Goal: Transaction & Acquisition: Purchase product/service

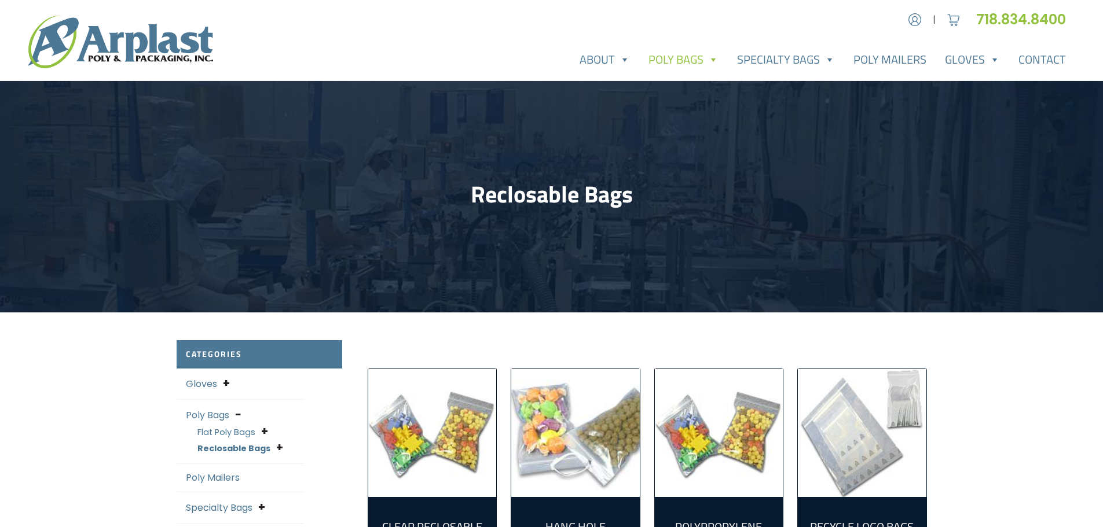
type input "jportorreal@liveonny.org"
click at [904, 12] on div "Account | Cart 718.834.8400" at bounding box center [986, 19] width 178 height 21
click at [912, 24] on img at bounding box center [914, 19] width 17 height 17
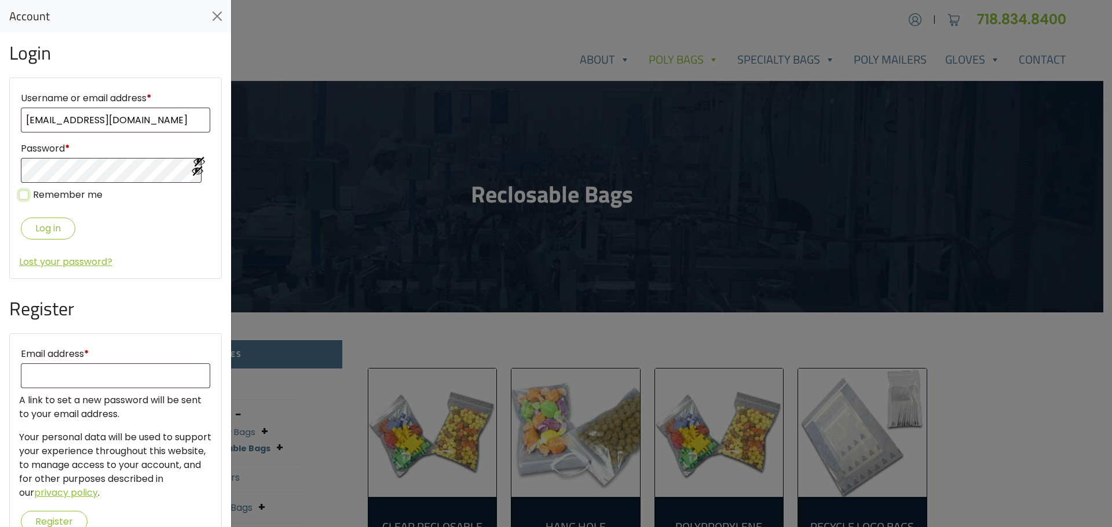
click at [23, 196] on input "Remember me" at bounding box center [23, 194] width 9 height 9
checkbox input "true"
click at [39, 232] on button "Log in" at bounding box center [48, 228] width 54 height 21
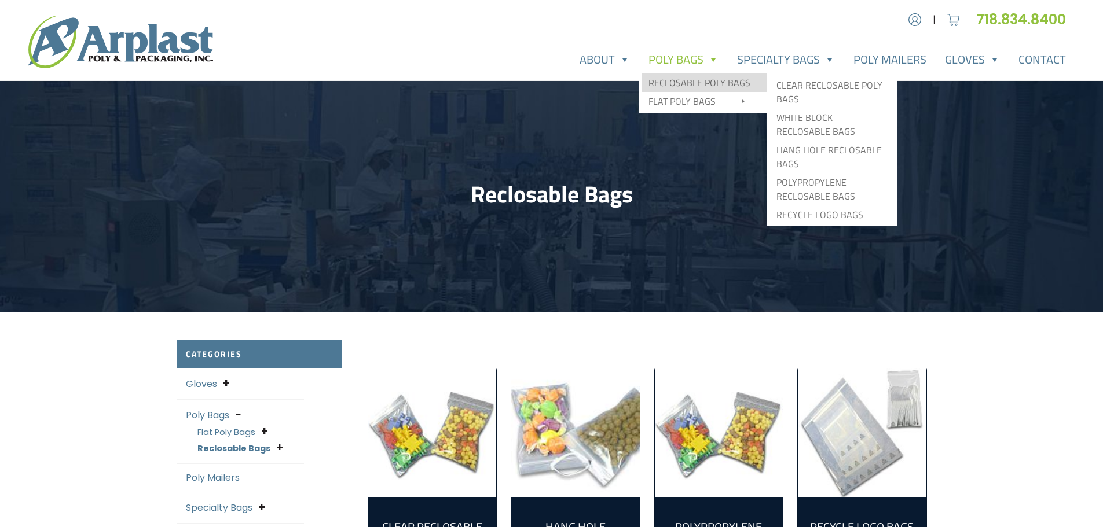
click at [690, 88] on link "Reclosable Poly Bags" at bounding box center [705, 83] width 126 height 19
click at [785, 86] on link "Clear Reclosable Poly Bags" at bounding box center [832, 92] width 126 height 32
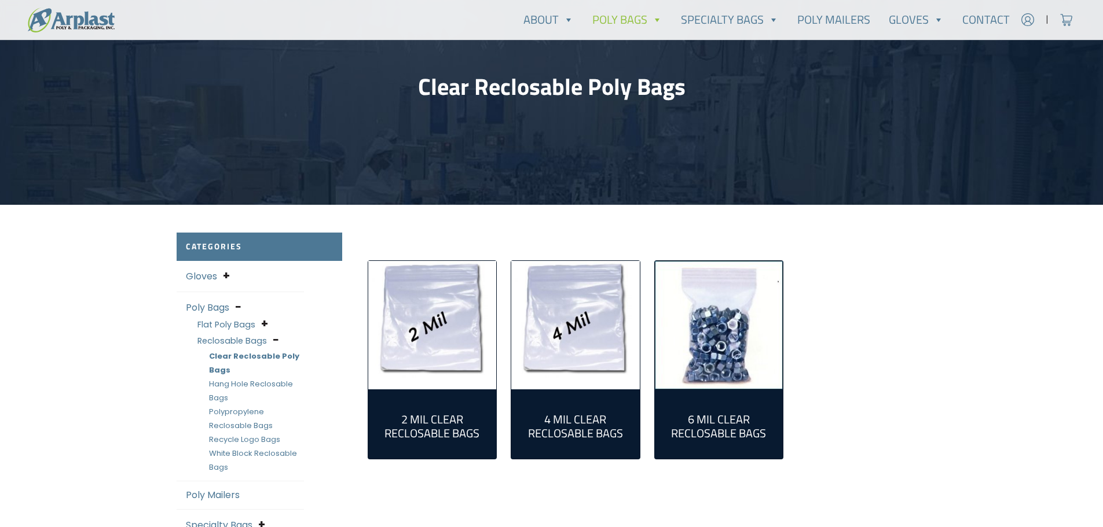
scroll to position [232, 0]
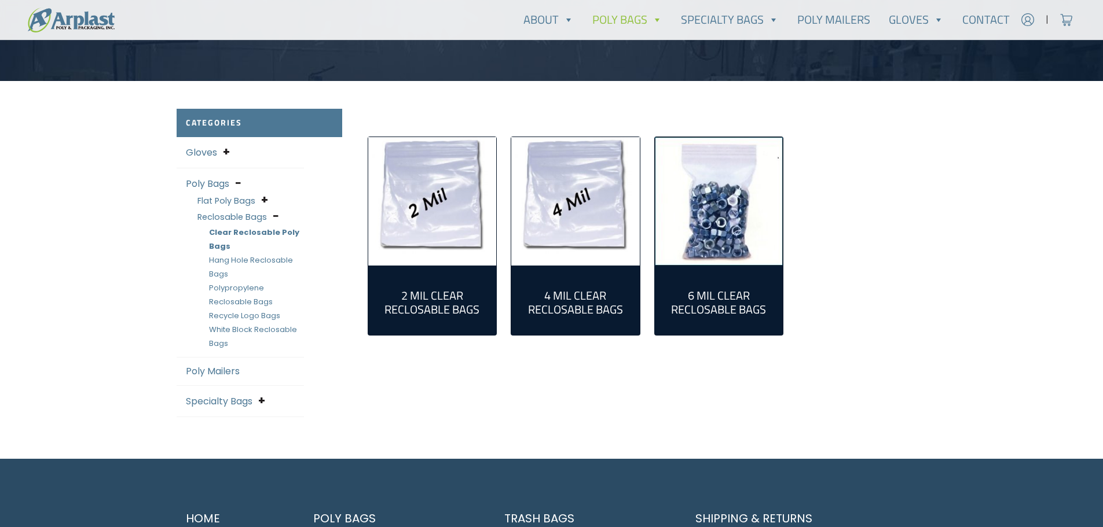
click at [423, 229] on img "Visit product category 2 Mil Clear Reclosable Bags" at bounding box center [432, 201] width 129 height 129
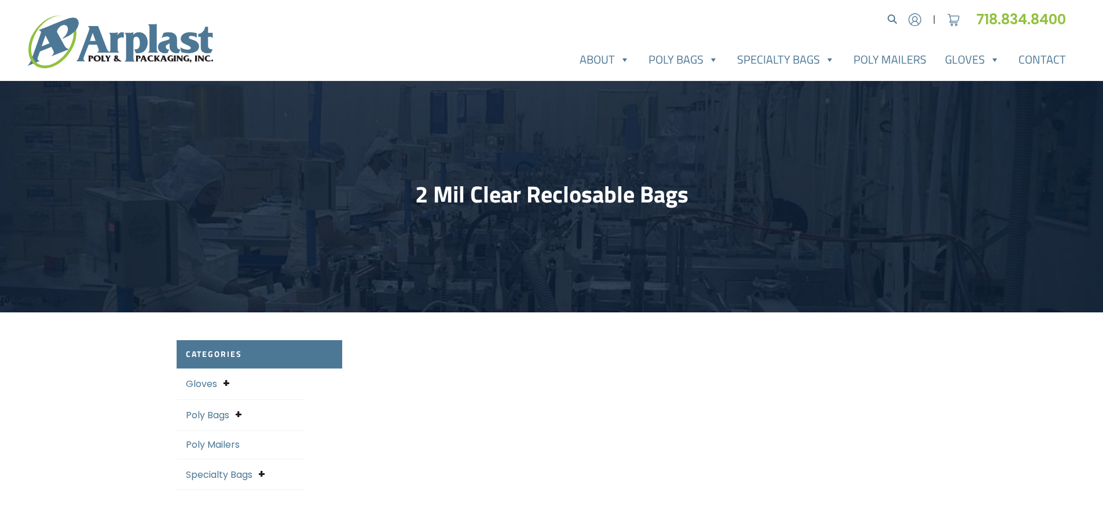
select select "25"
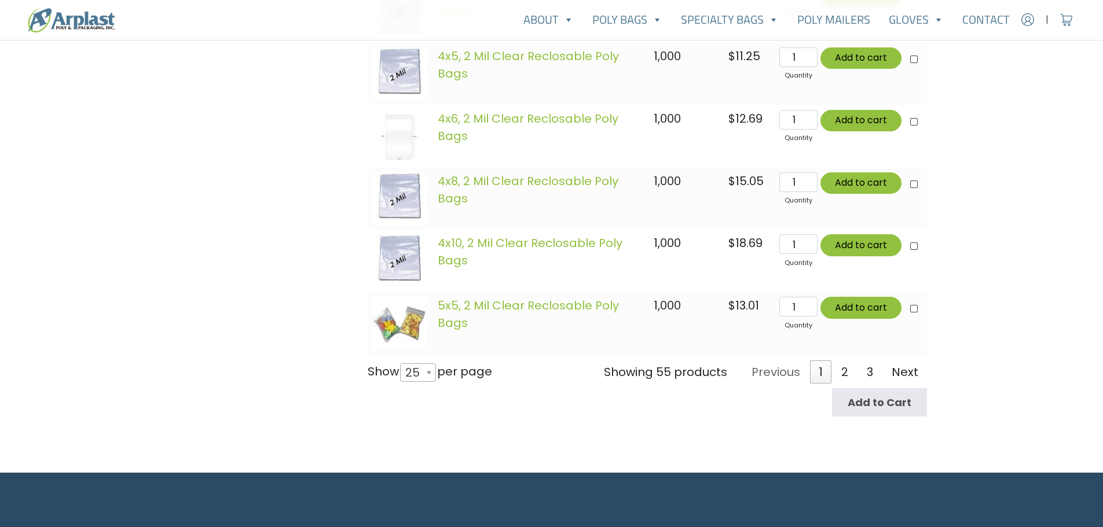
scroll to position [1679, 0]
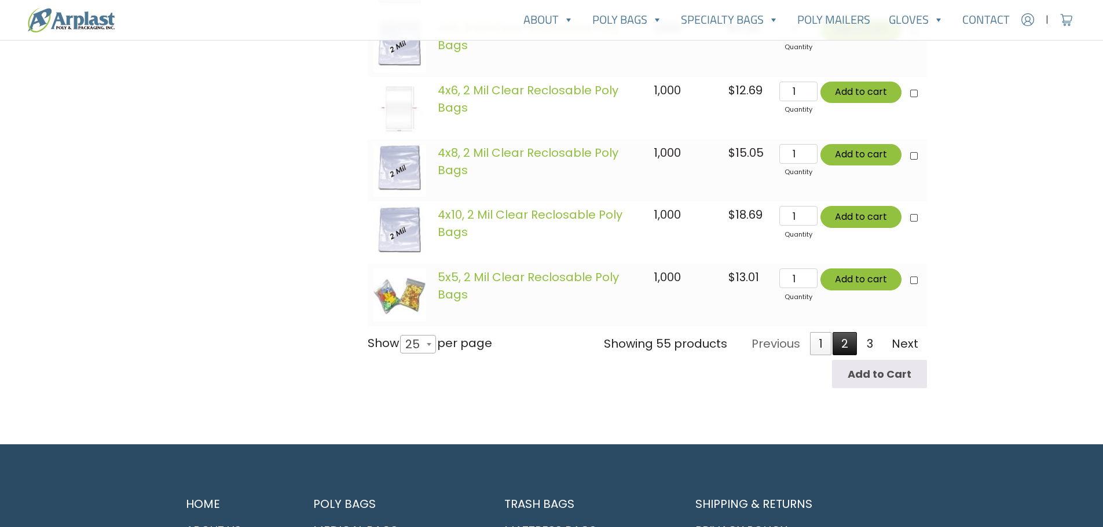
click at [845, 348] on link "2" at bounding box center [845, 343] width 24 height 23
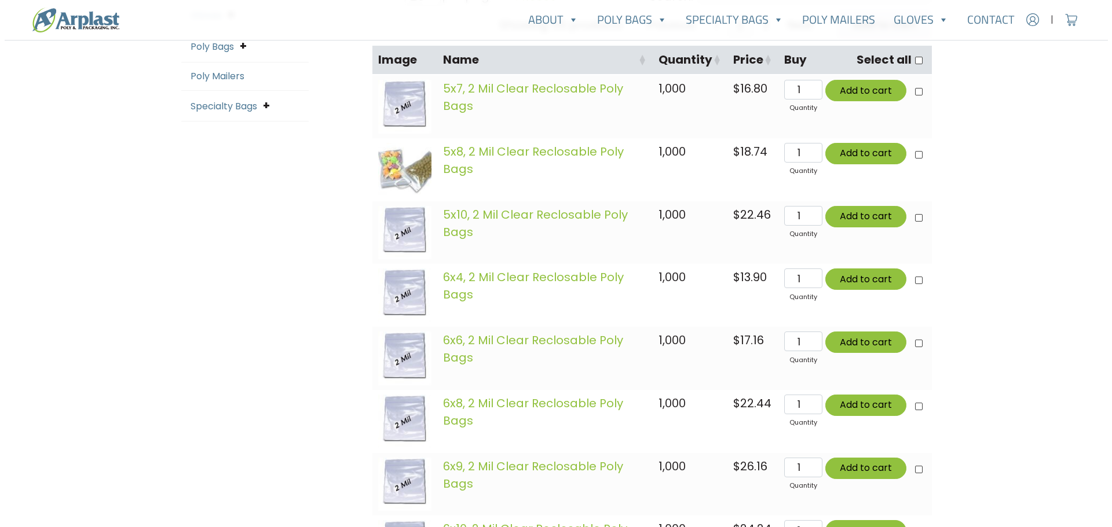
scroll to position [356, 0]
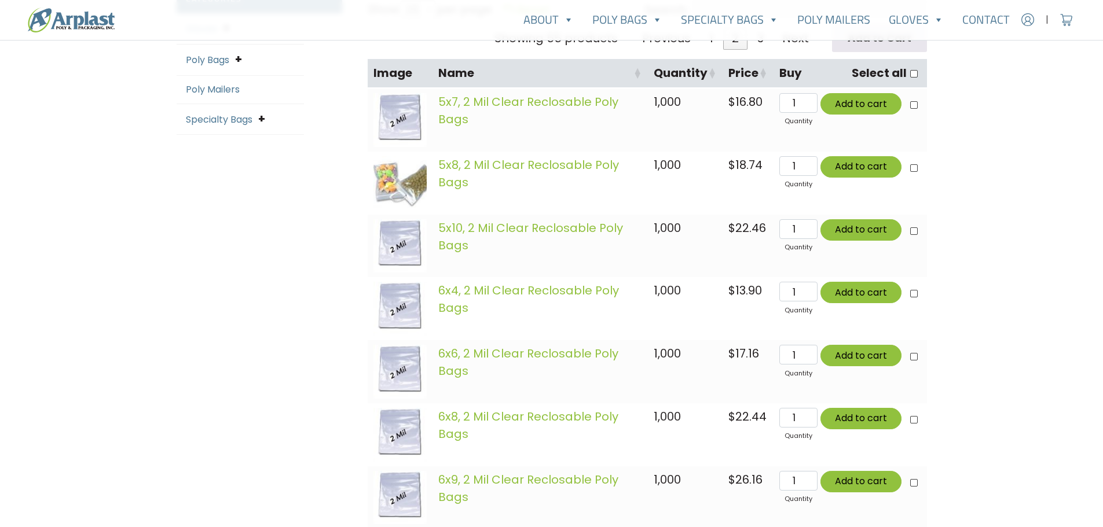
click at [912, 360] on span at bounding box center [914, 357] width 8 height 8
click at [886, 357] on button "Add to cart" at bounding box center [860, 355] width 81 height 21
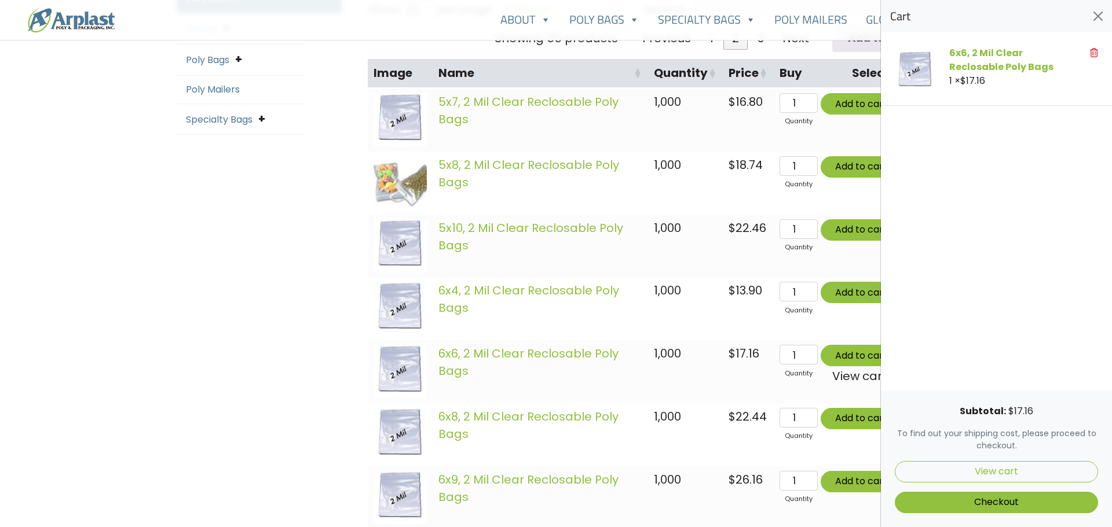
click at [727, 358] on div at bounding box center [556, 263] width 1112 height 527
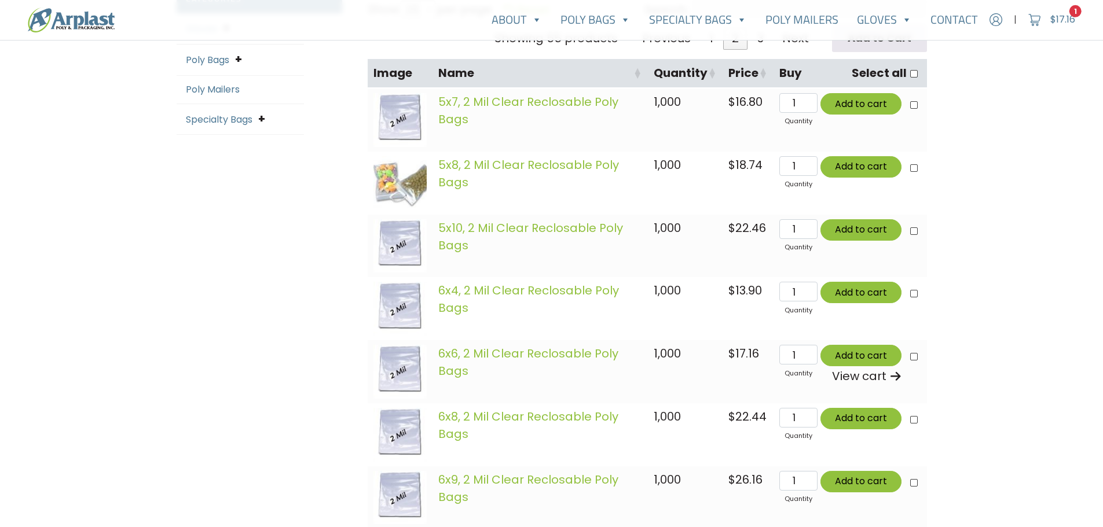
click at [910, 423] on span at bounding box center [914, 420] width 8 height 8
click at [881, 426] on button "Add to cart" at bounding box center [860, 418] width 81 height 21
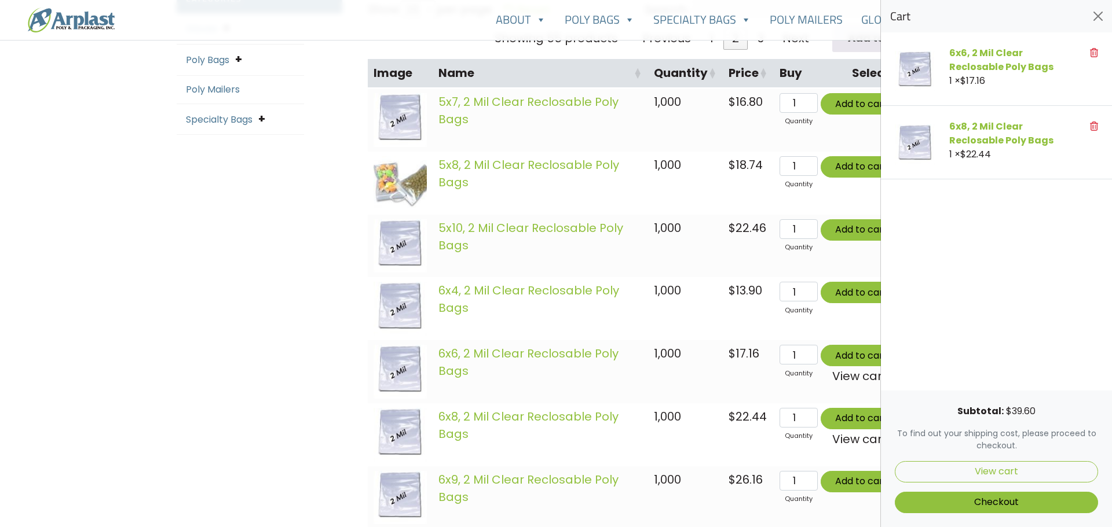
click at [610, 318] on div at bounding box center [556, 263] width 1112 height 527
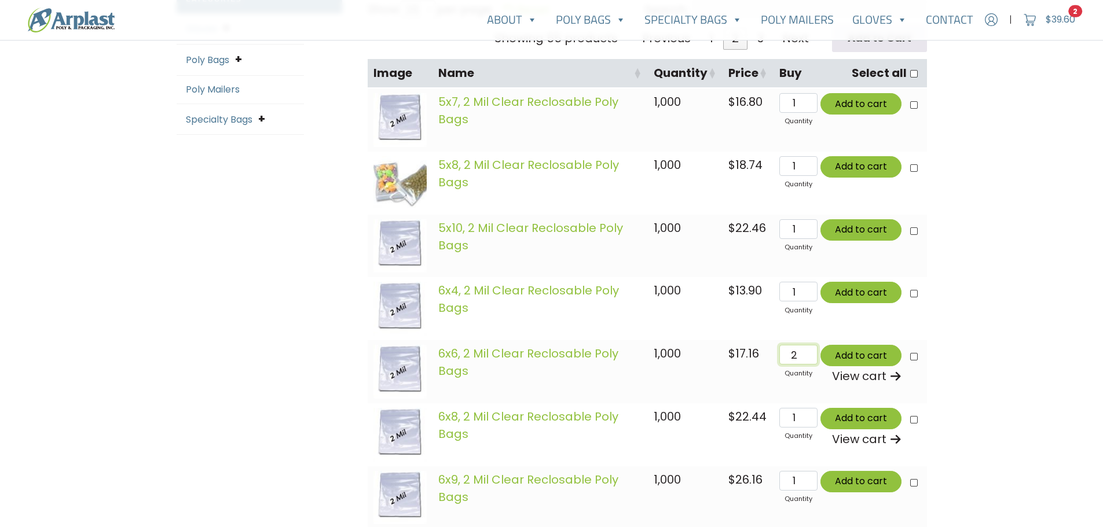
type input "2"
click at [810, 353] on input "2" at bounding box center [798, 355] width 38 height 20
type input "Add 2 items for $34.32"
checkbox input"] "true"
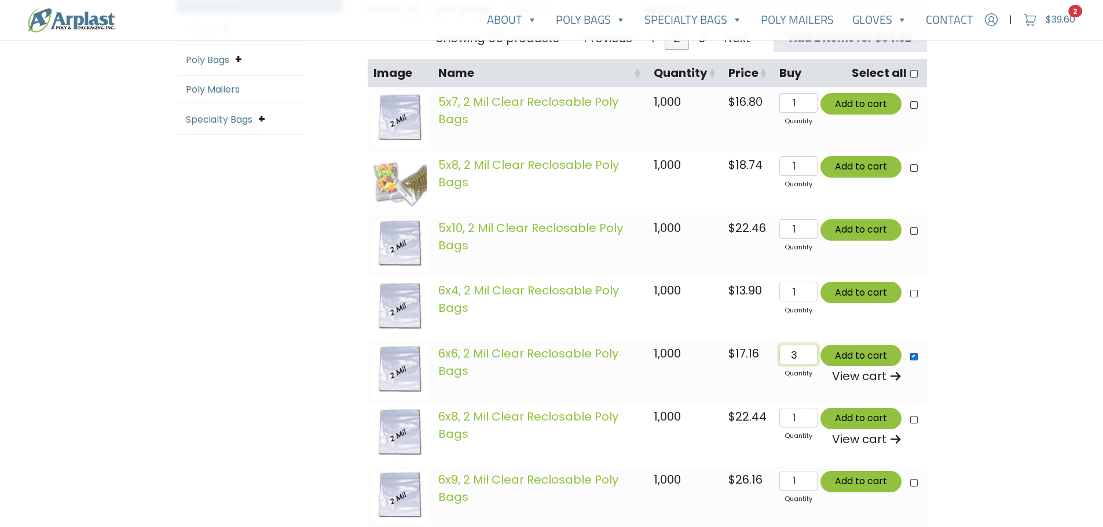
type input "3"
click at [811, 352] on input "3" at bounding box center [798, 355] width 38 height 20
type input "Add 3 items for $51.48"
type input "2"
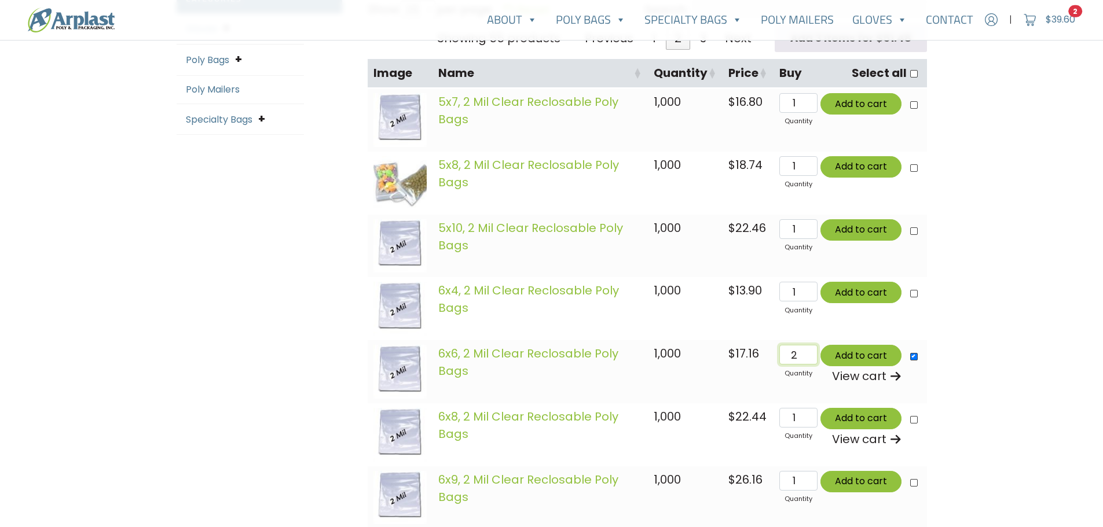
click at [811, 359] on input "2" at bounding box center [798, 355] width 38 height 20
type input "Add 2 items for $34.32"
click at [864, 354] on button "Add to cart" at bounding box center [860, 355] width 81 height 21
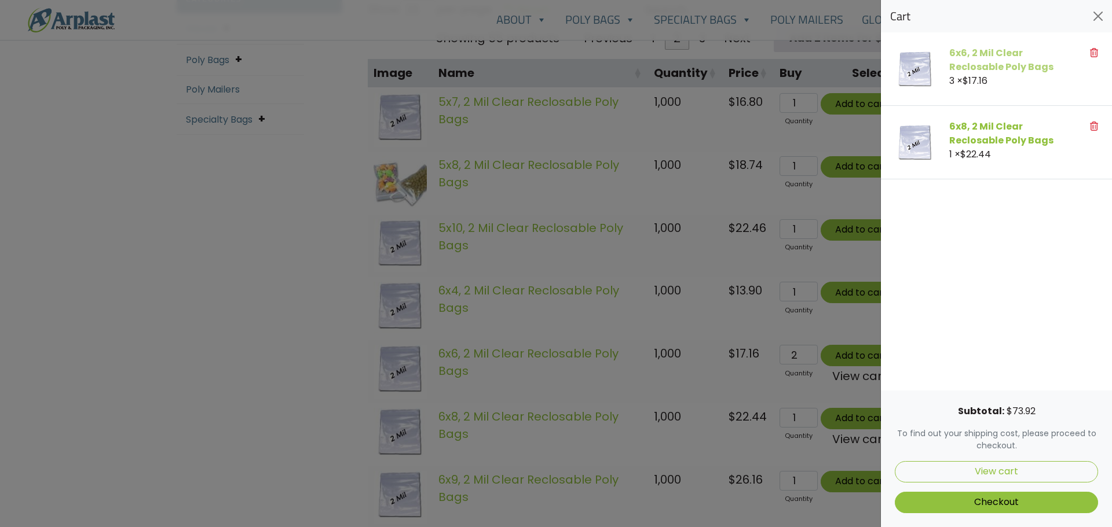
click at [1015, 63] on link "6x6, 2 Mil Clear Reclosable Poly Bags" at bounding box center [1001, 59] width 104 height 27
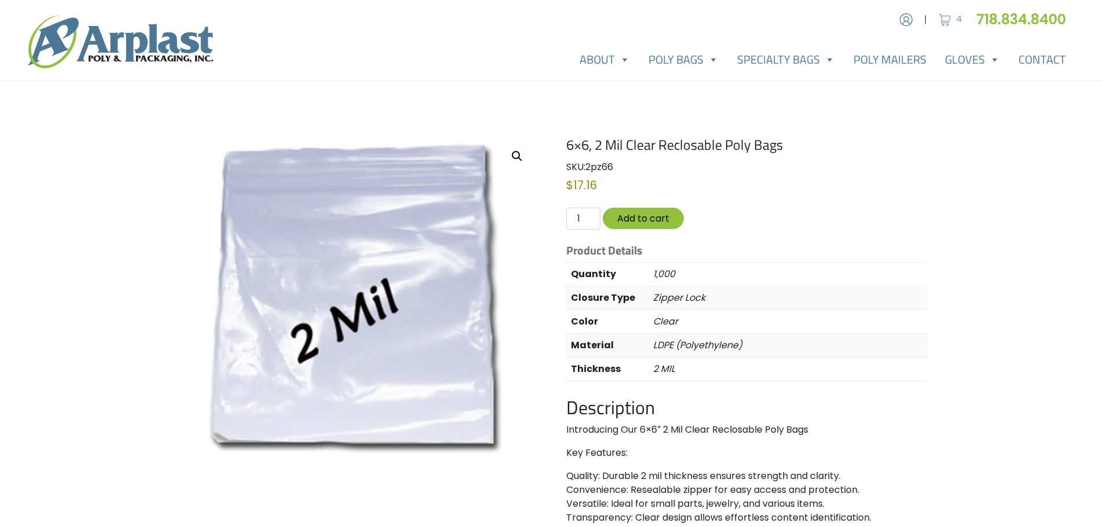
click at [958, 20] on span "4" at bounding box center [959, 18] width 6 height 13
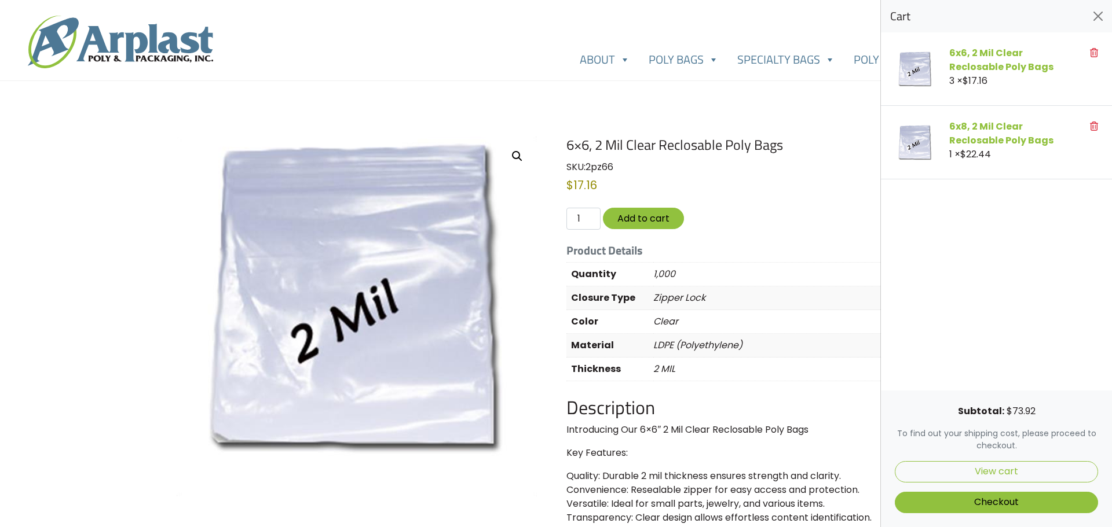
click at [766, 363] on div at bounding box center [556, 263] width 1112 height 527
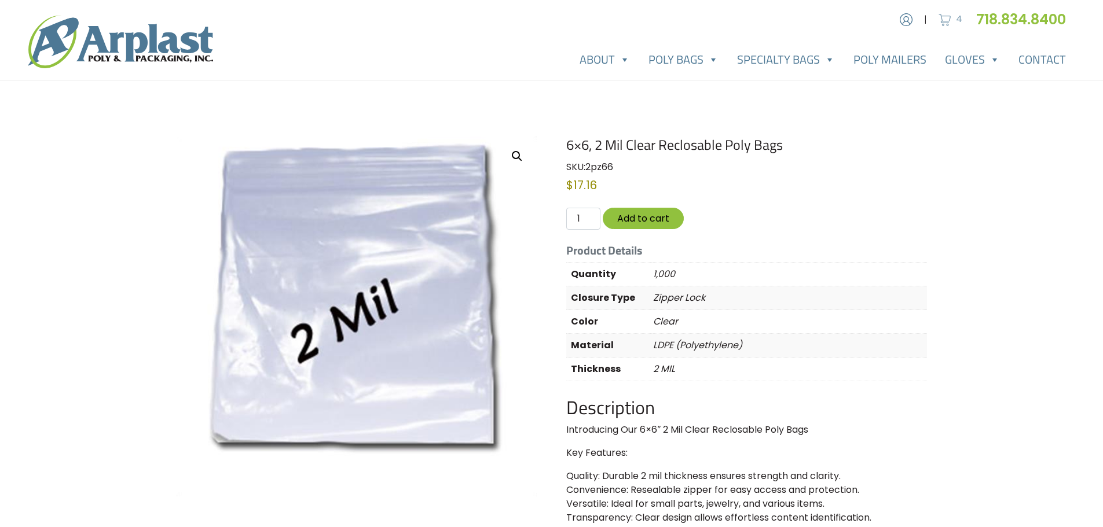
click at [940, 21] on img at bounding box center [944, 19] width 17 height 17
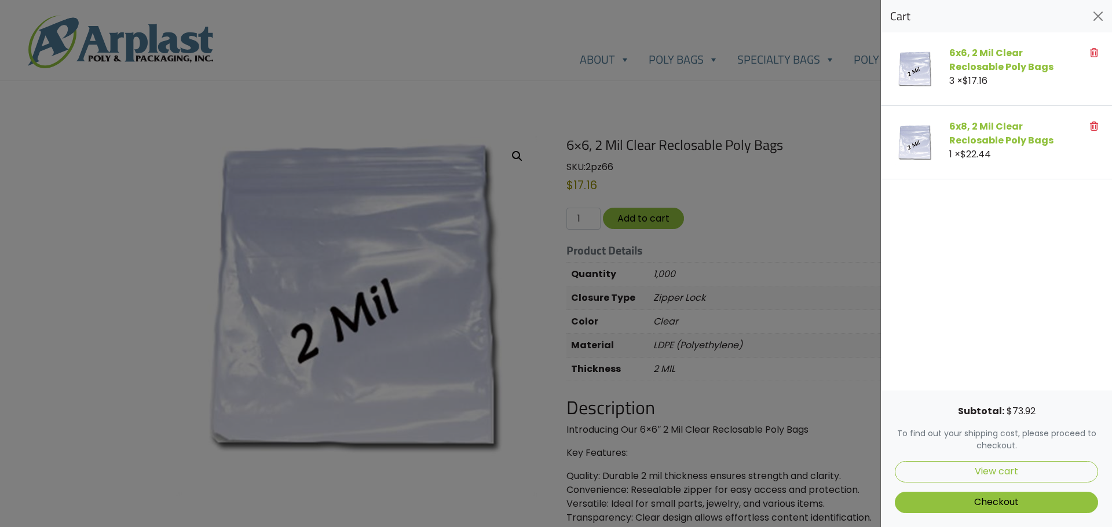
click at [610, 120] on div at bounding box center [556, 263] width 1112 height 527
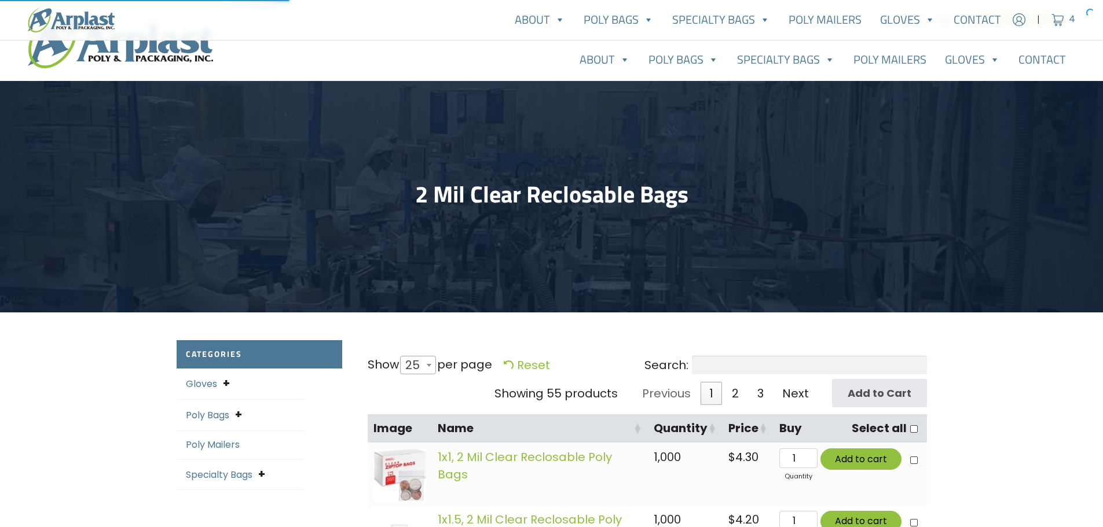
select select "25"
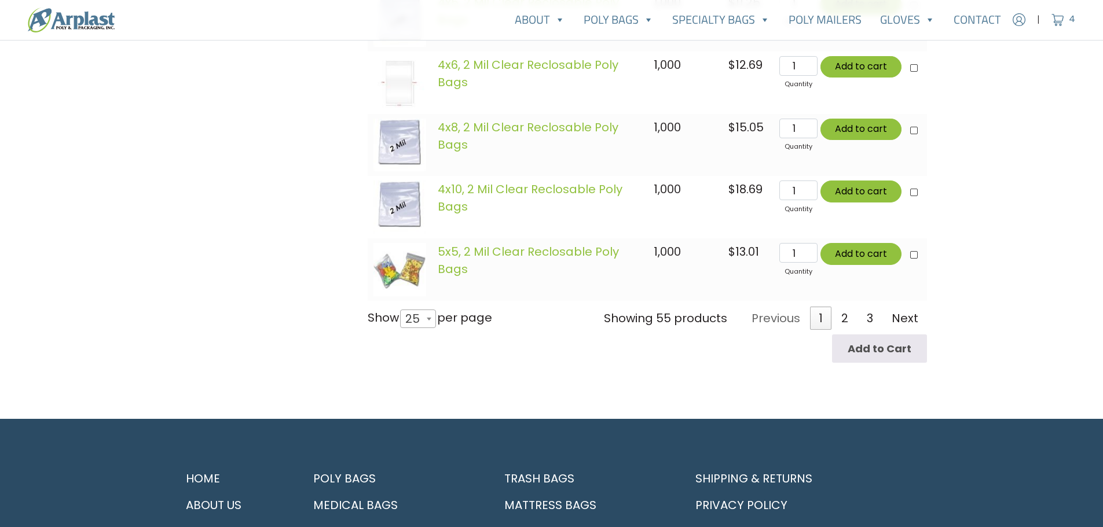
scroll to position [1803, 0]
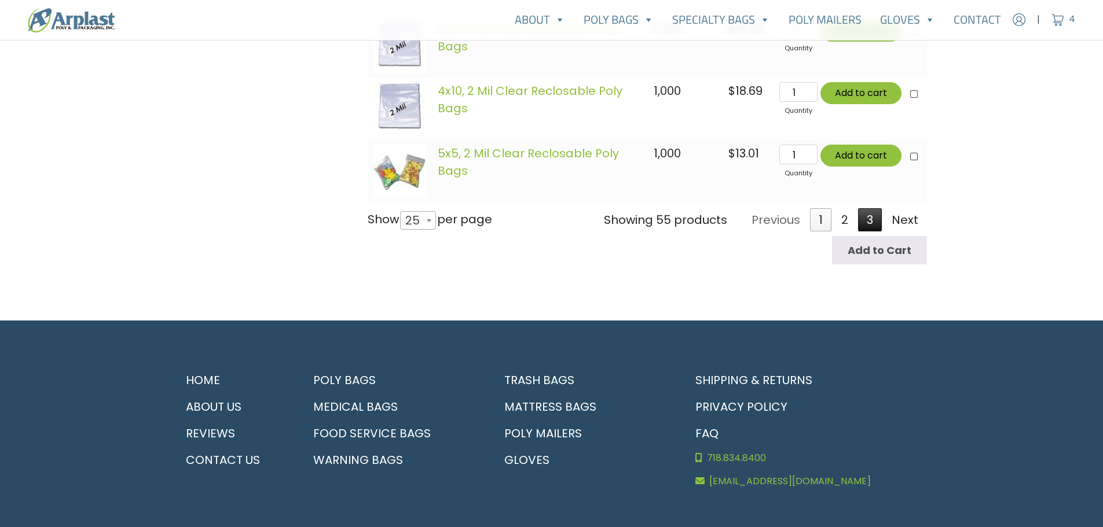
click at [870, 222] on link "3" at bounding box center [870, 219] width 24 height 23
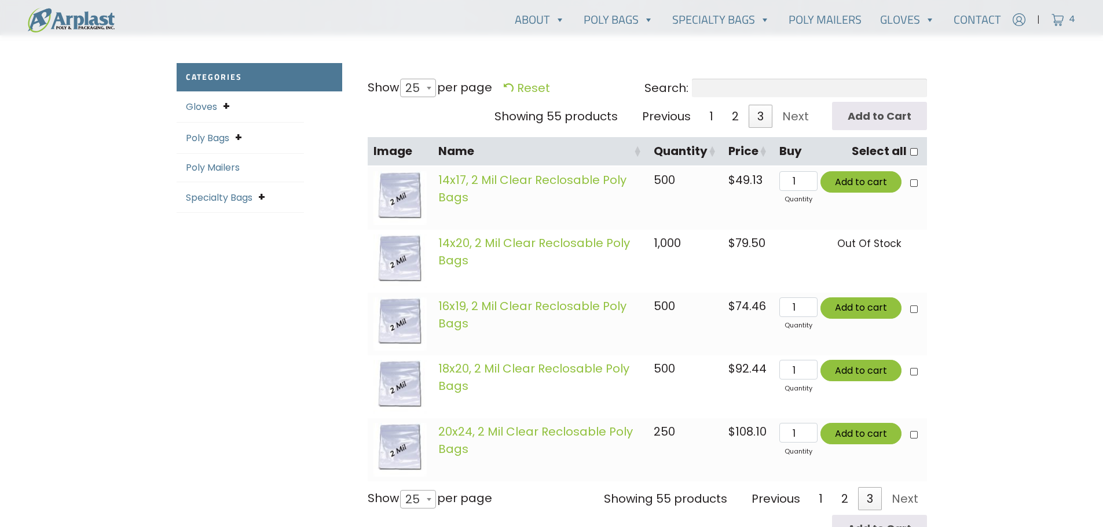
scroll to position [471, 0]
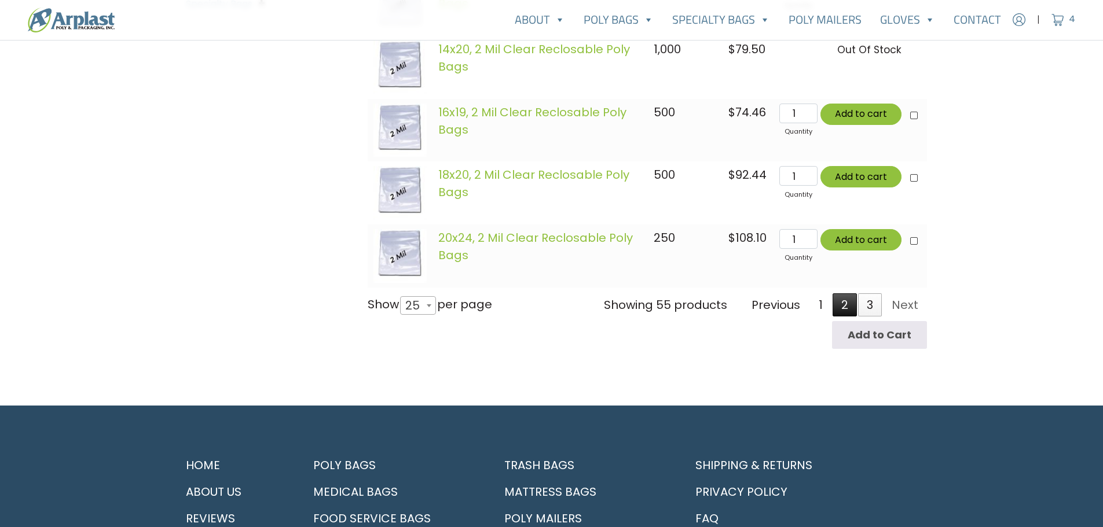
click at [839, 313] on link "2" at bounding box center [845, 305] width 24 height 23
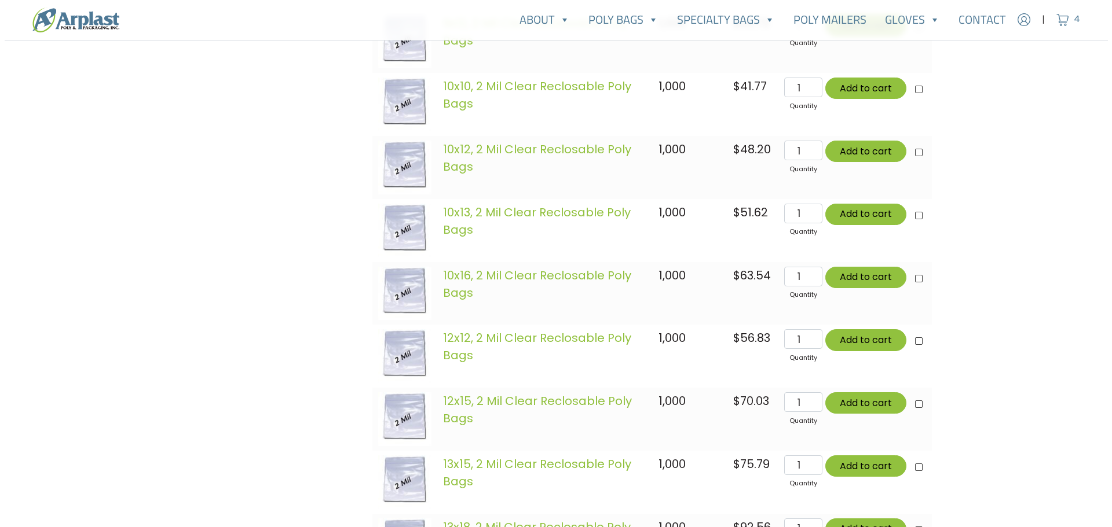
scroll to position [1456, 0]
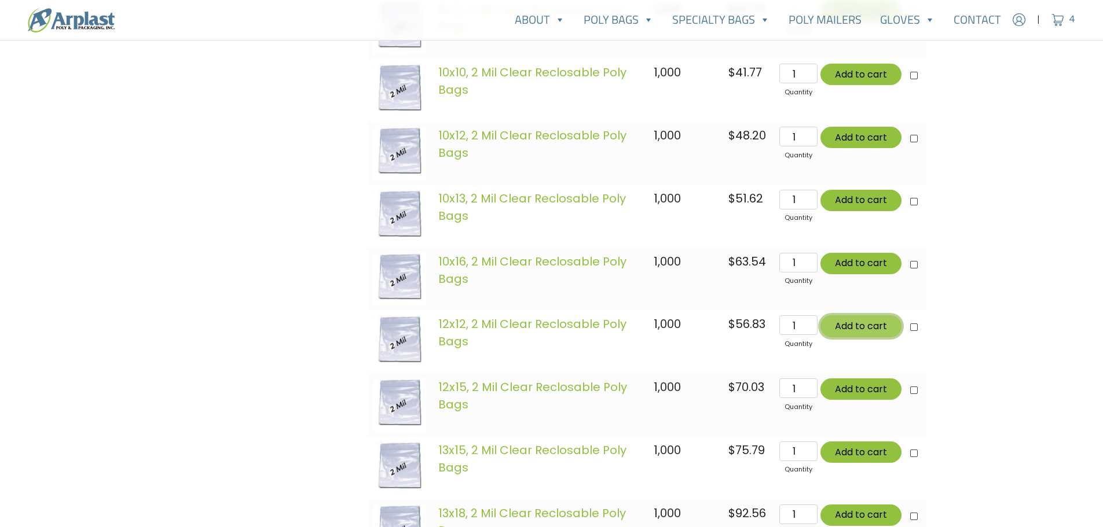
click at [845, 331] on button "Add to cart" at bounding box center [860, 326] width 81 height 21
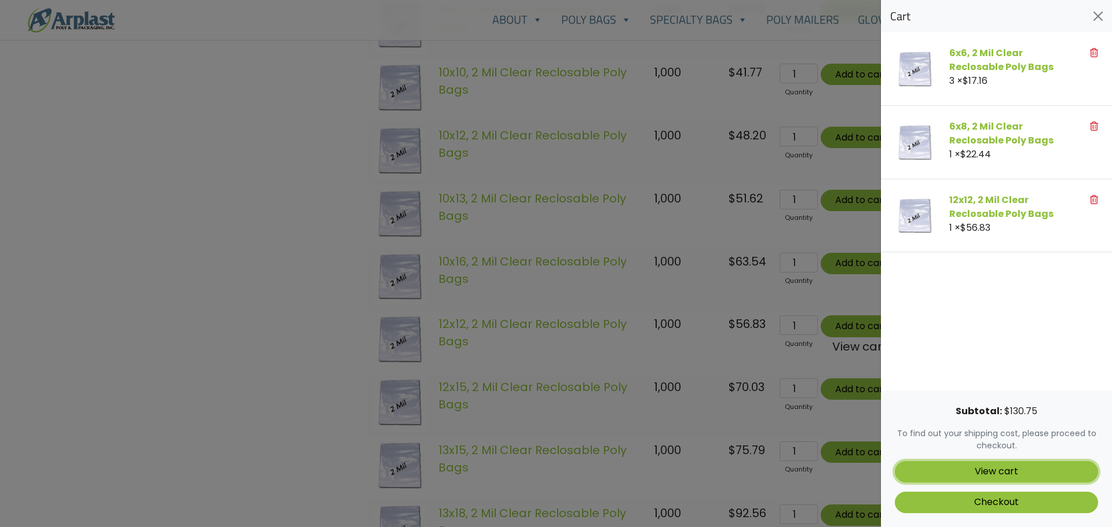
click at [1002, 478] on link "View cart" at bounding box center [996, 471] width 203 height 21
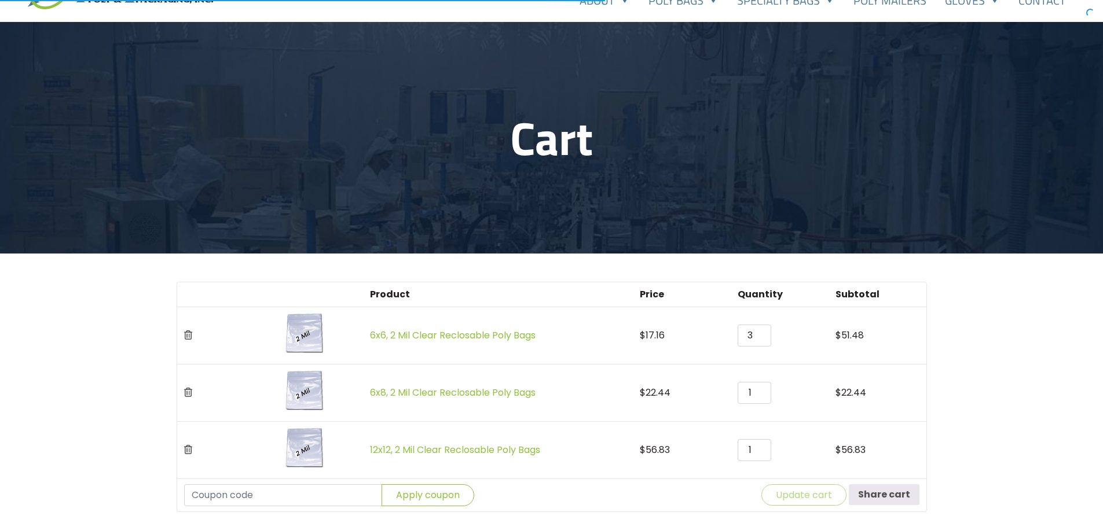
scroll to position [174, 0]
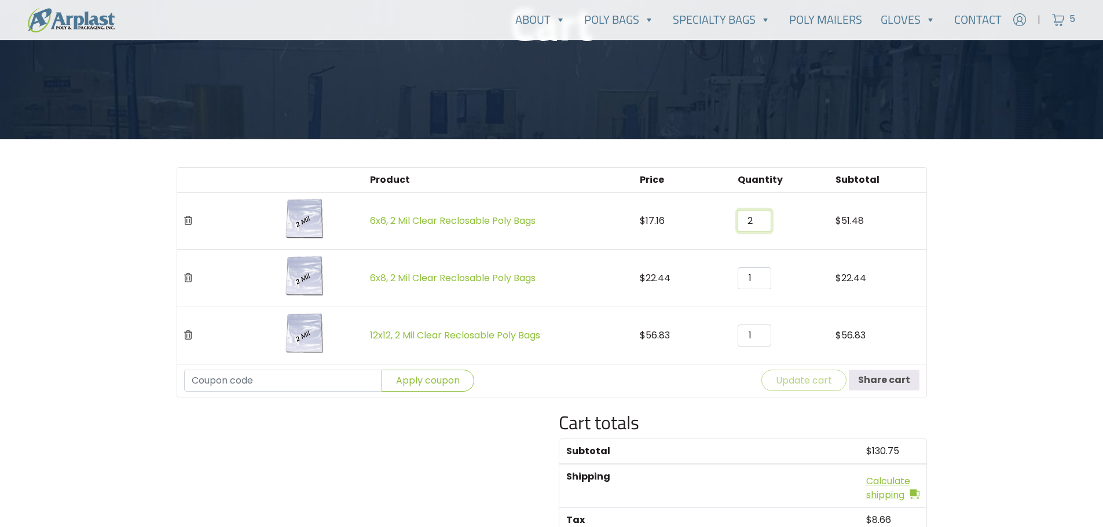
type input "2"
click at [758, 224] on input "2" at bounding box center [755, 221] width 34 height 22
click at [1005, 287] on main "Cart Product Price Quantity Subtotal 6x6, 2 Mil Clear Reclosable Poly Bags $ 17…" at bounding box center [551, 293] width 1103 height 772
click at [795, 386] on button "Update cart" at bounding box center [803, 380] width 85 height 21
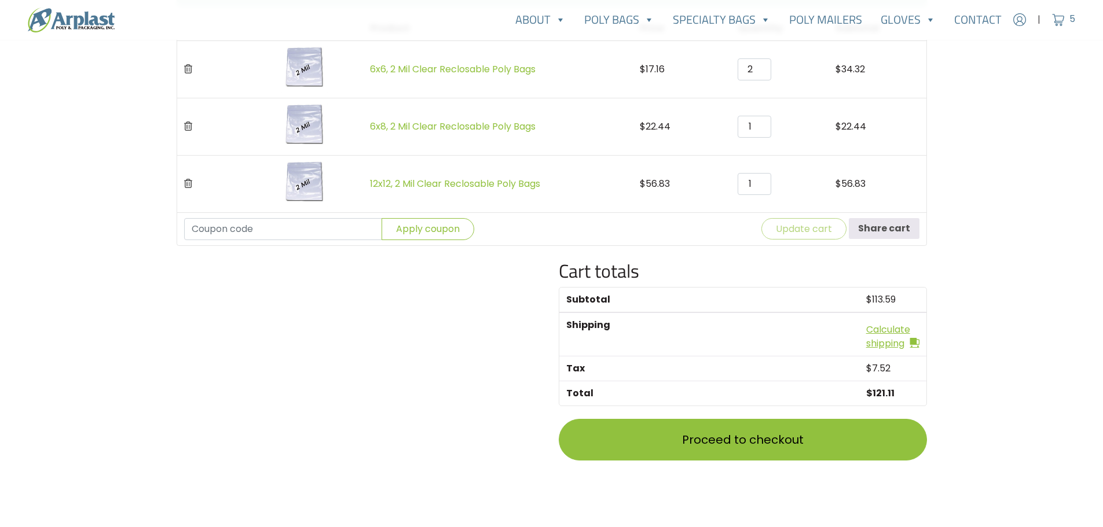
scroll to position [457, 0]
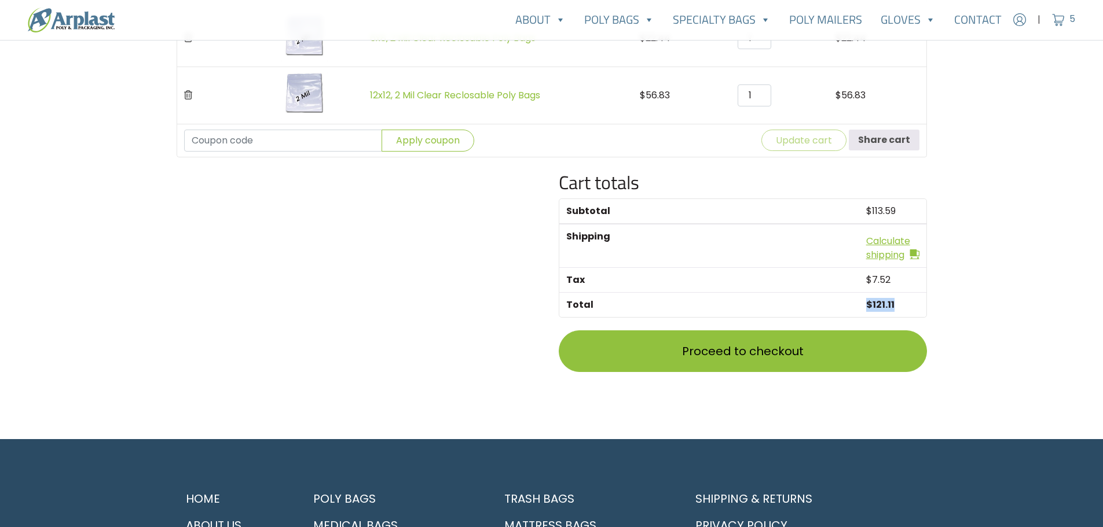
drag, startPoint x: 907, startPoint y: 296, endPoint x: 841, endPoint y: 312, distance: 68.5
click at [841, 312] on tr "Total $ 121.11" at bounding box center [742, 304] width 367 height 25
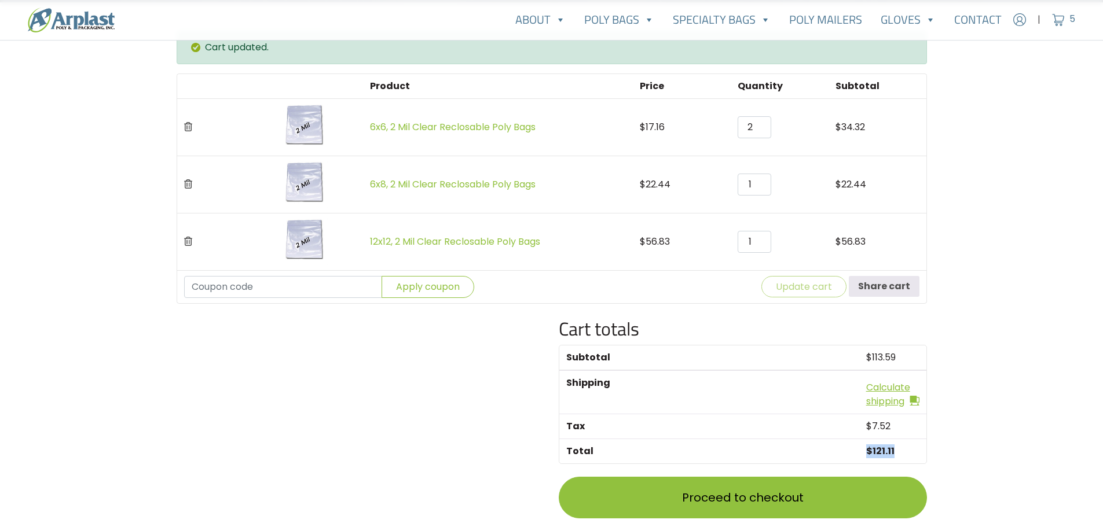
scroll to position [283, 0]
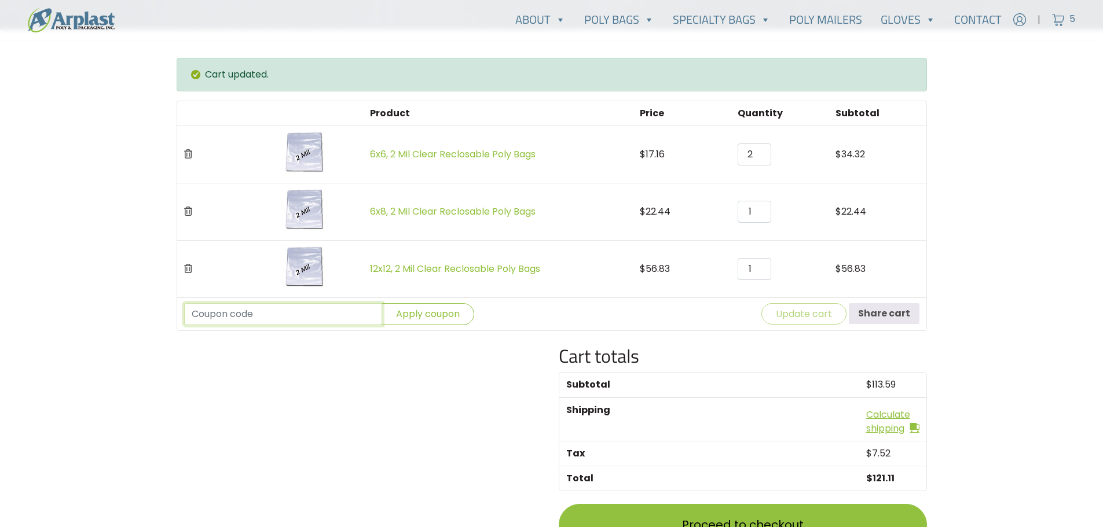
click at [282, 311] on input "Coupon:" at bounding box center [283, 314] width 198 height 22
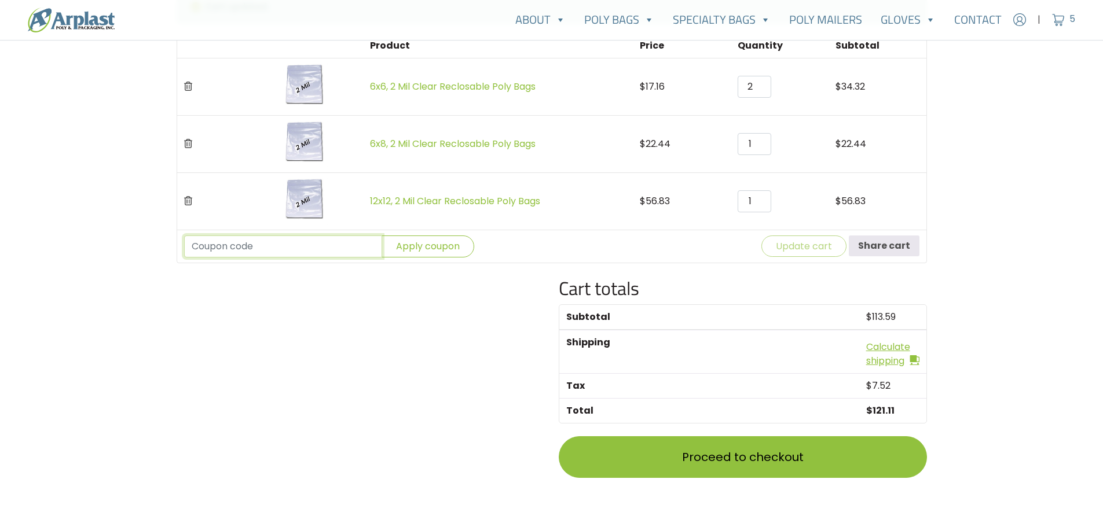
scroll to position [331, 0]
